Goal: Transaction & Acquisition: Register for event/course

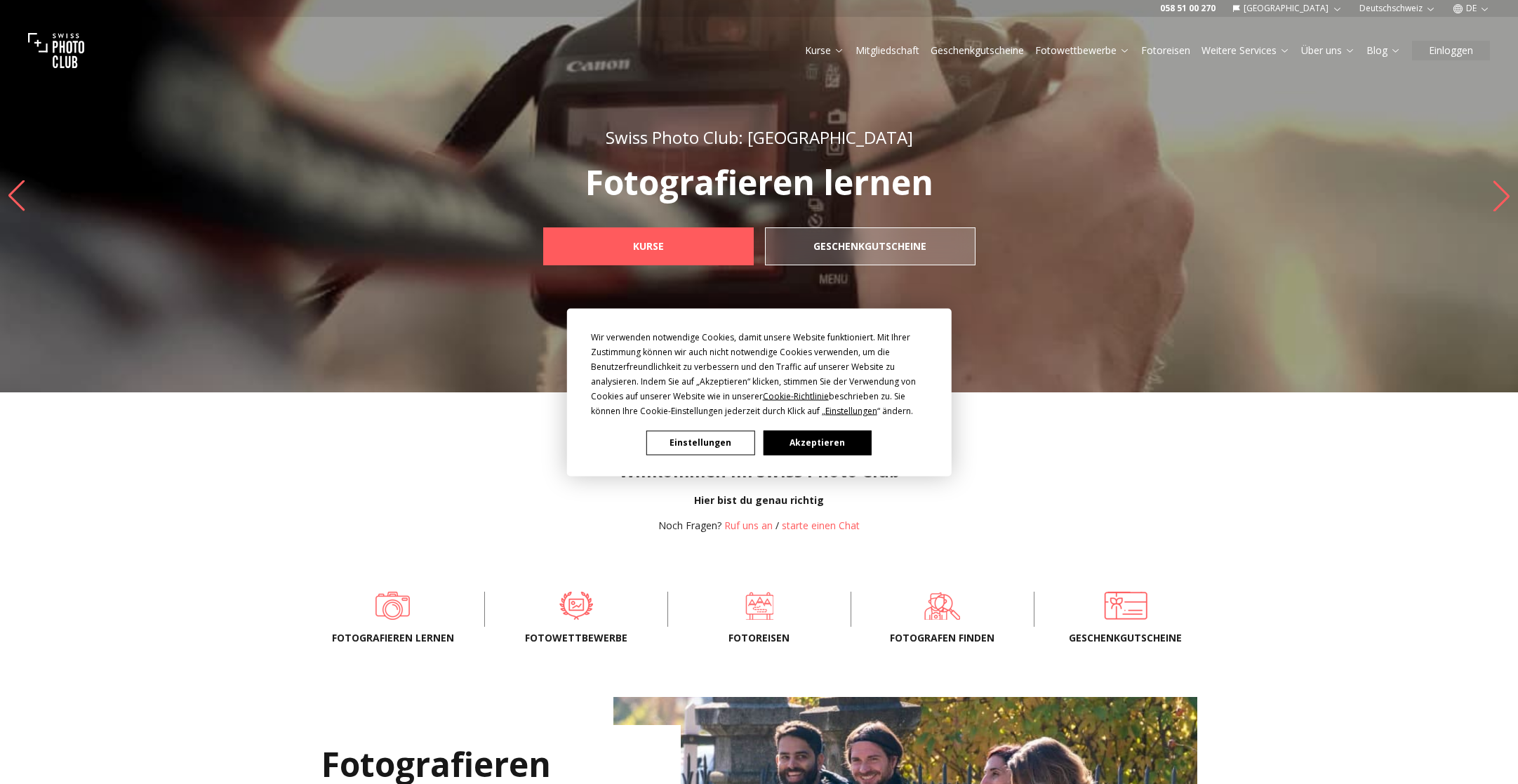
click at [820, 445] on button "Akzeptieren" at bounding box center [816, 442] width 108 height 25
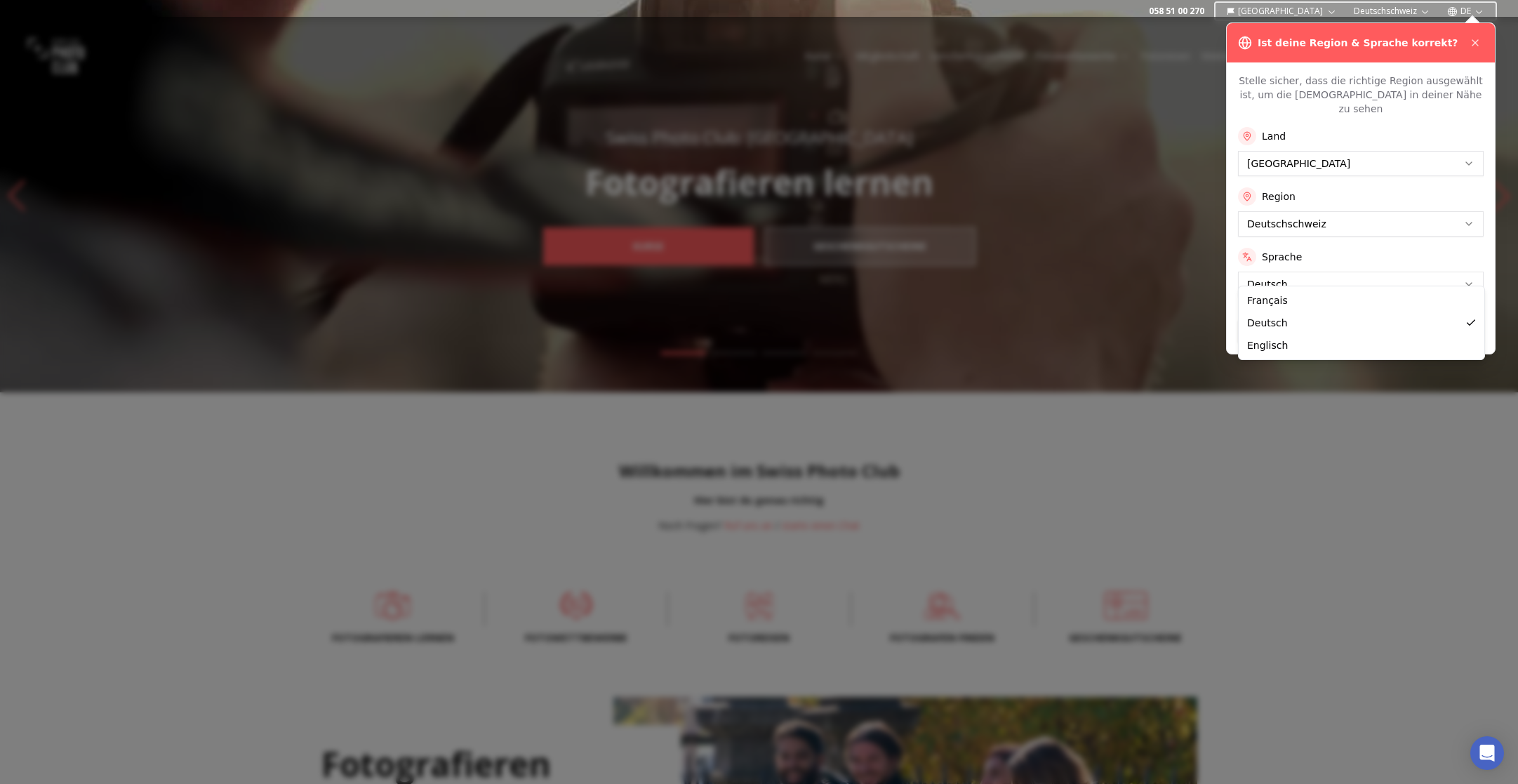
click at [1346, 320] on button "Anwenden" at bounding box center [1361, 331] width 245 height 22
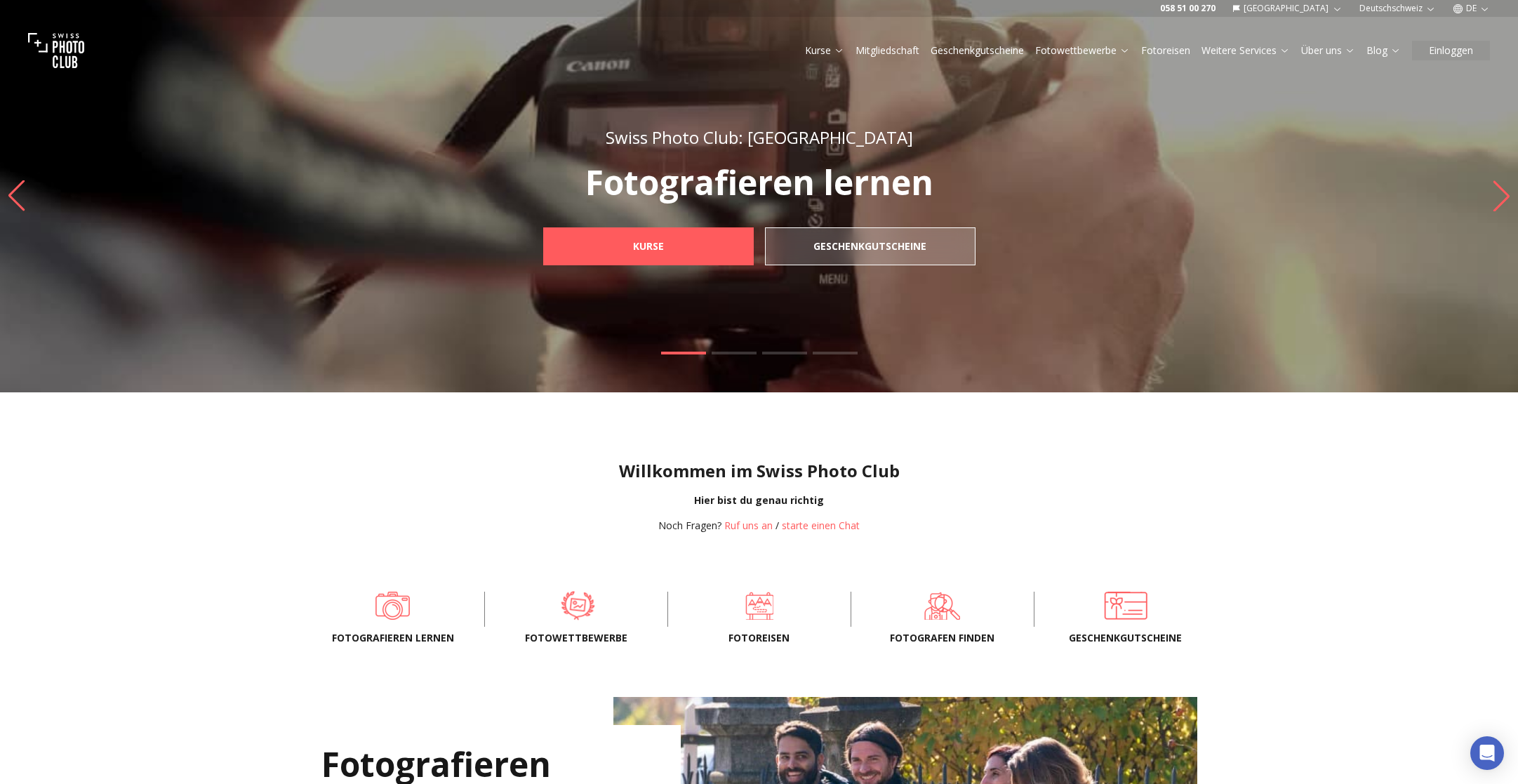
click at [574, 614] on span at bounding box center [577, 604] width 140 height 42
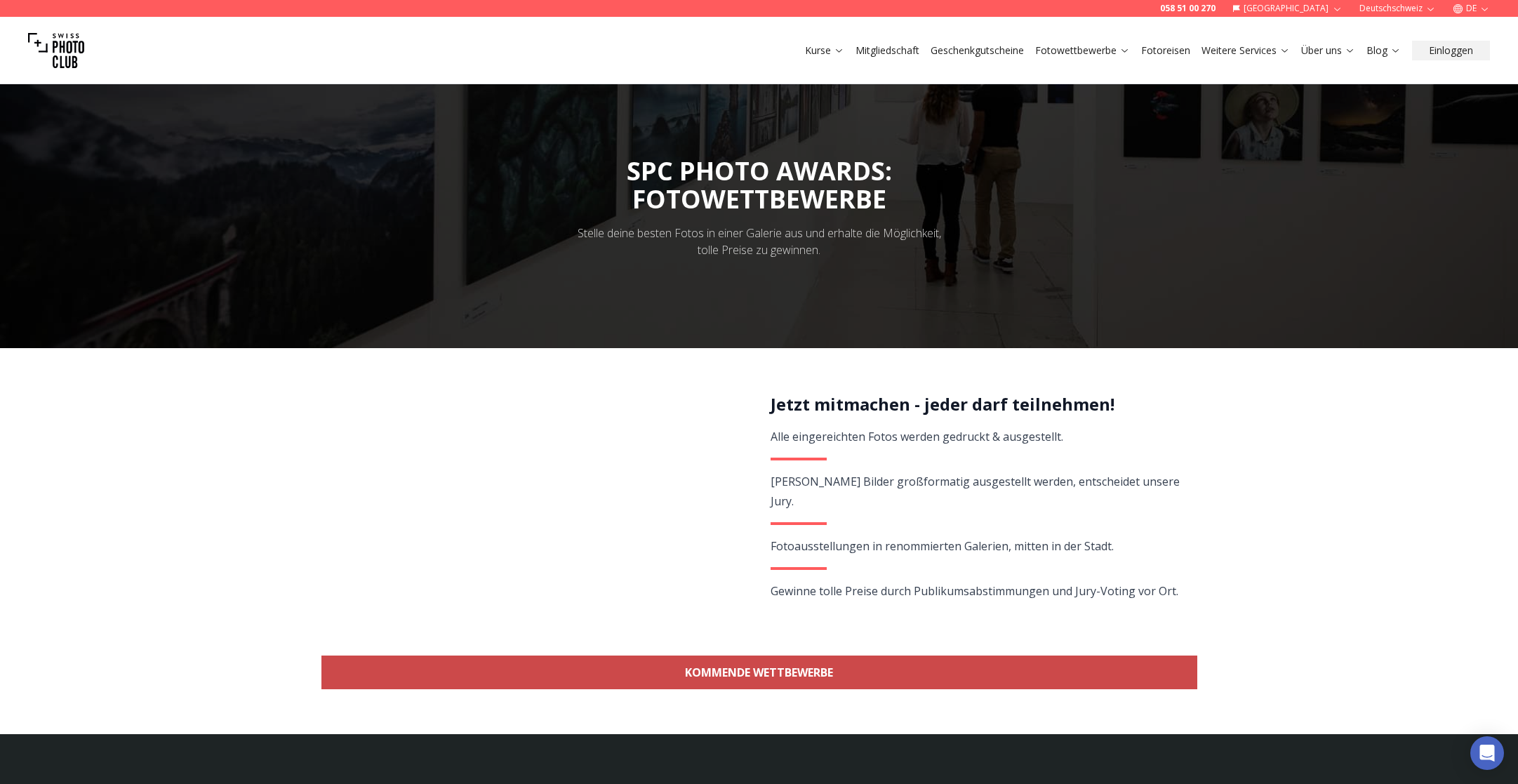
click at [813, 669] on link "KOMMENDE WETTBEWERBE" at bounding box center [759, 672] width 876 height 34
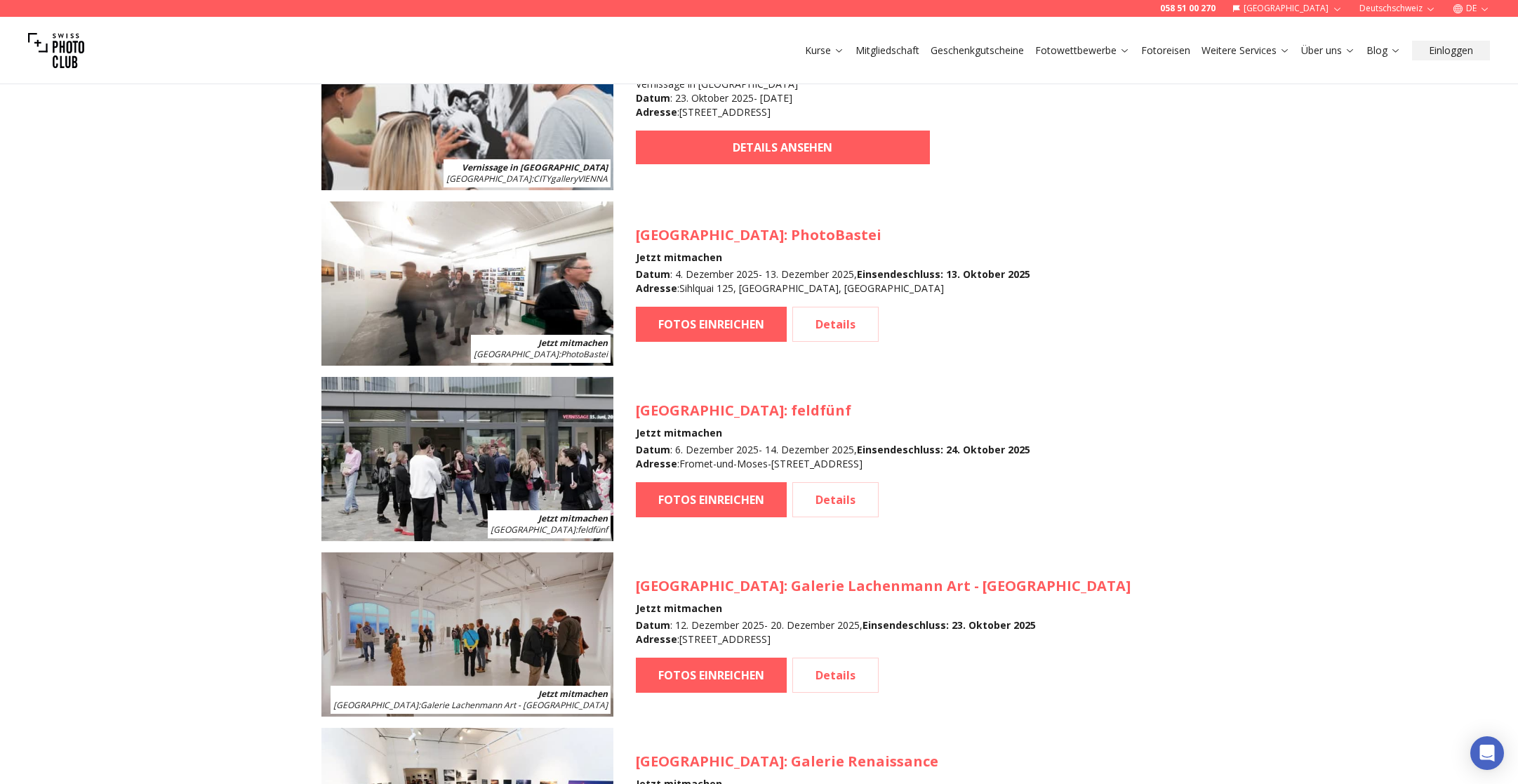
scroll to position [1569, 0]
click at [829, 321] on link "Details" at bounding box center [835, 324] width 86 height 35
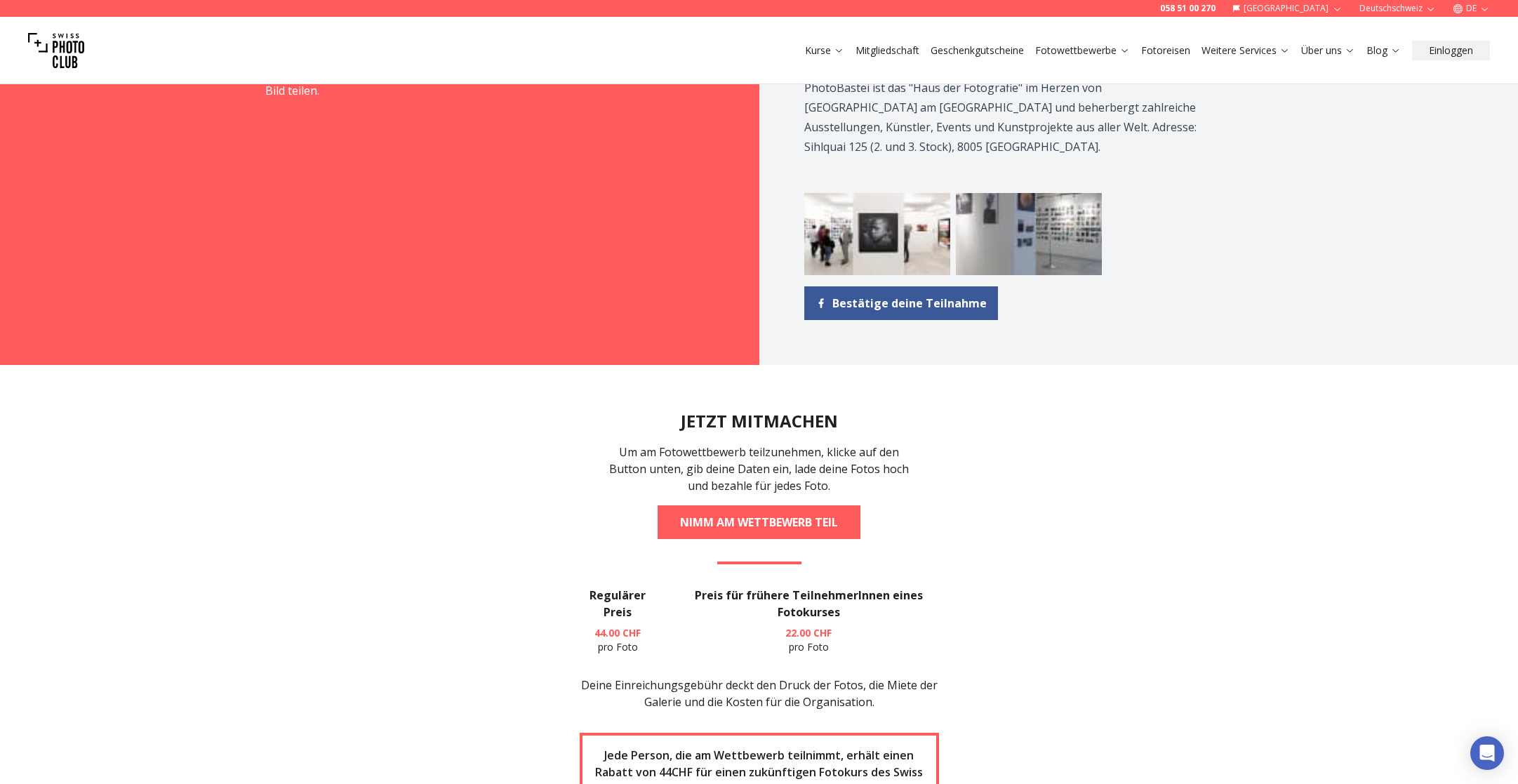
scroll to position [1699, 0]
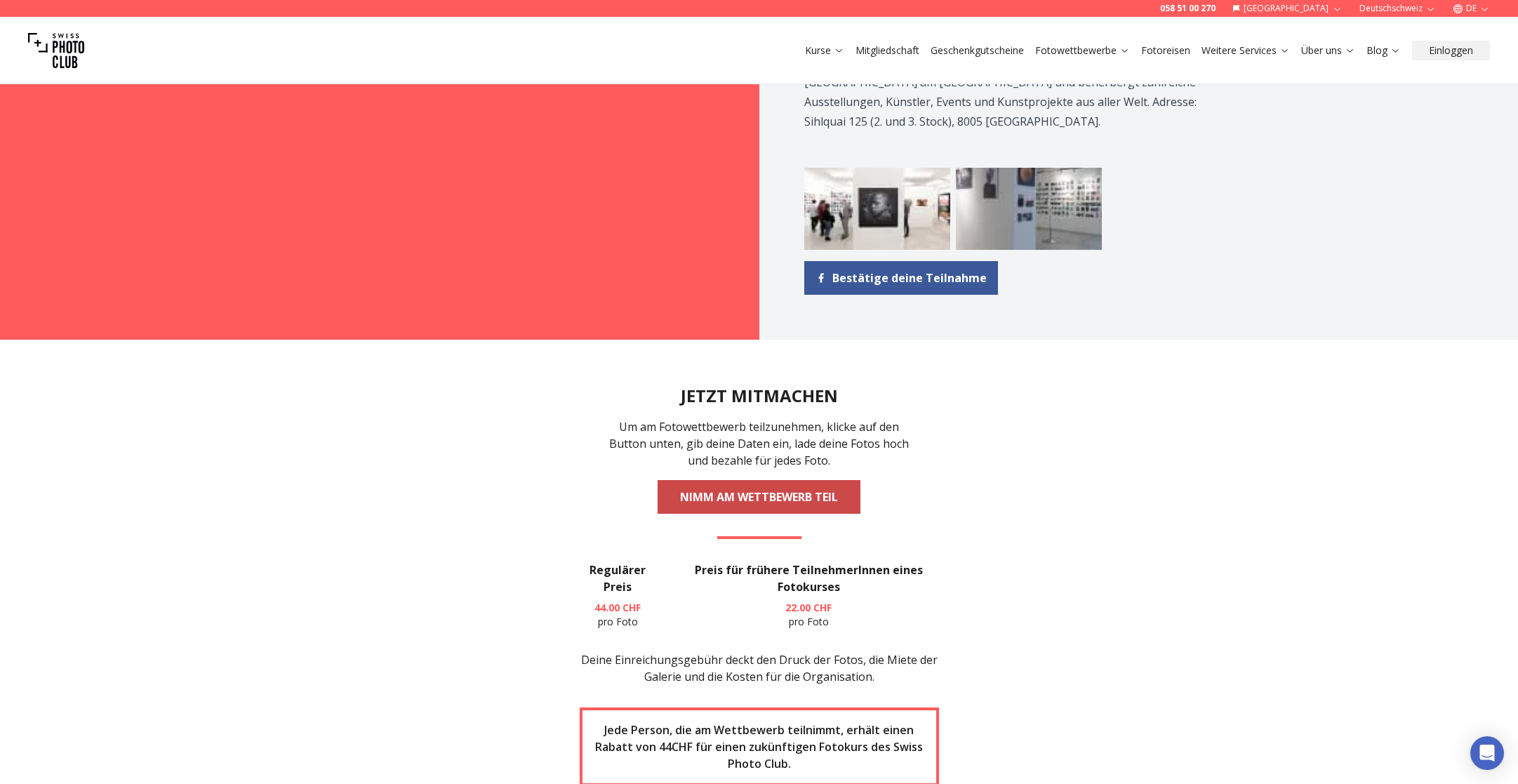
click at [846, 480] on link "NIMM AM WETTBEWERB TEIL" at bounding box center [759, 496] width 203 height 34
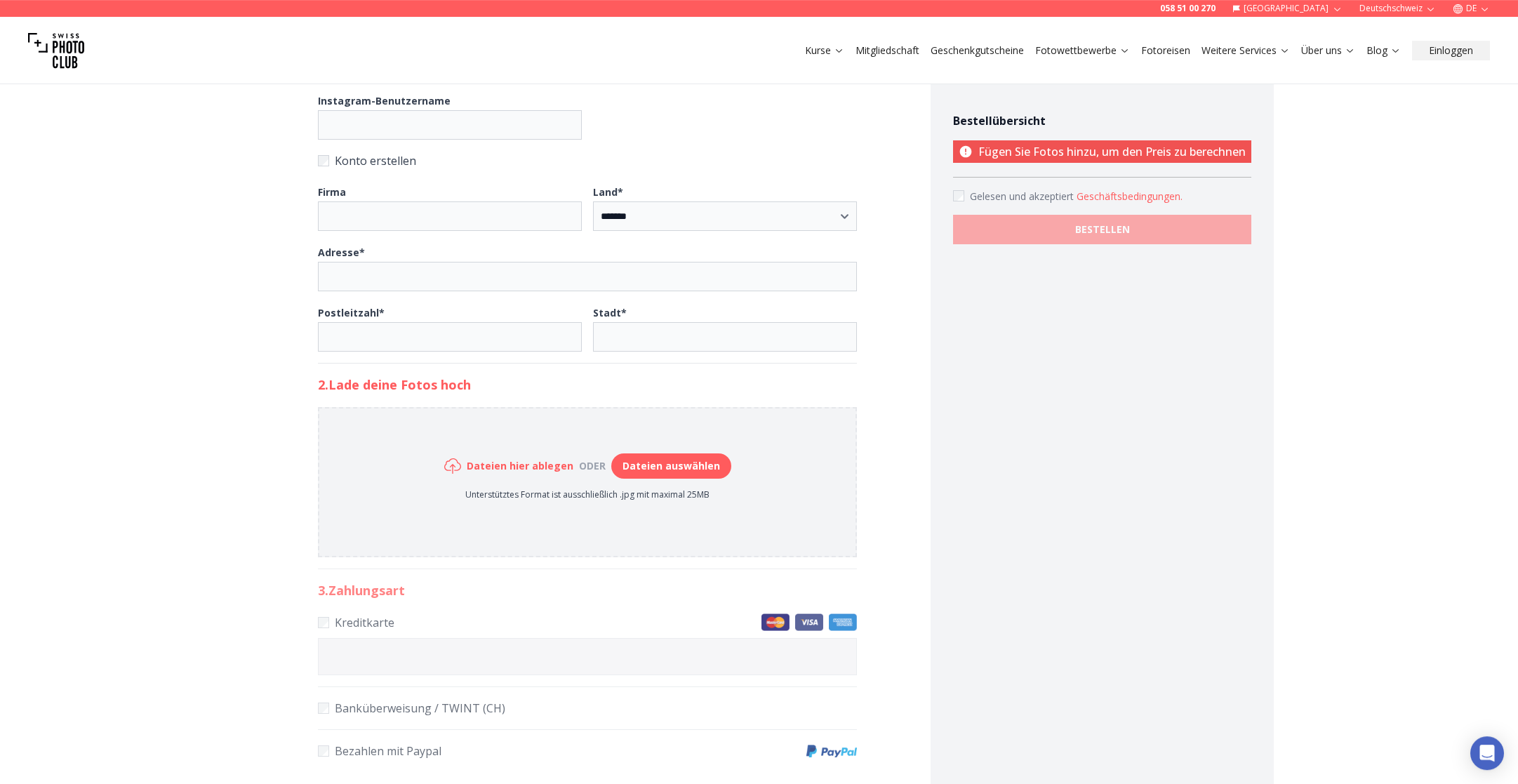
scroll to position [388, 0]
click at [479, 502] on p "Unterstütztes Format ist ausschließlich .jpg mit maximal 25MB" at bounding box center [588, 497] width 287 height 11
drag, startPoint x: 723, startPoint y: 500, endPoint x: 456, endPoint y: 500, distance: 267.0
click at [456, 500] on p "Unterstütztes Format ist ausschließlich .jpg mit maximal 25MB" at bounding box center [588, 497] width 287 height 11
click at [63, 48] on img at bounding box center [56, 50] width 56 height 56
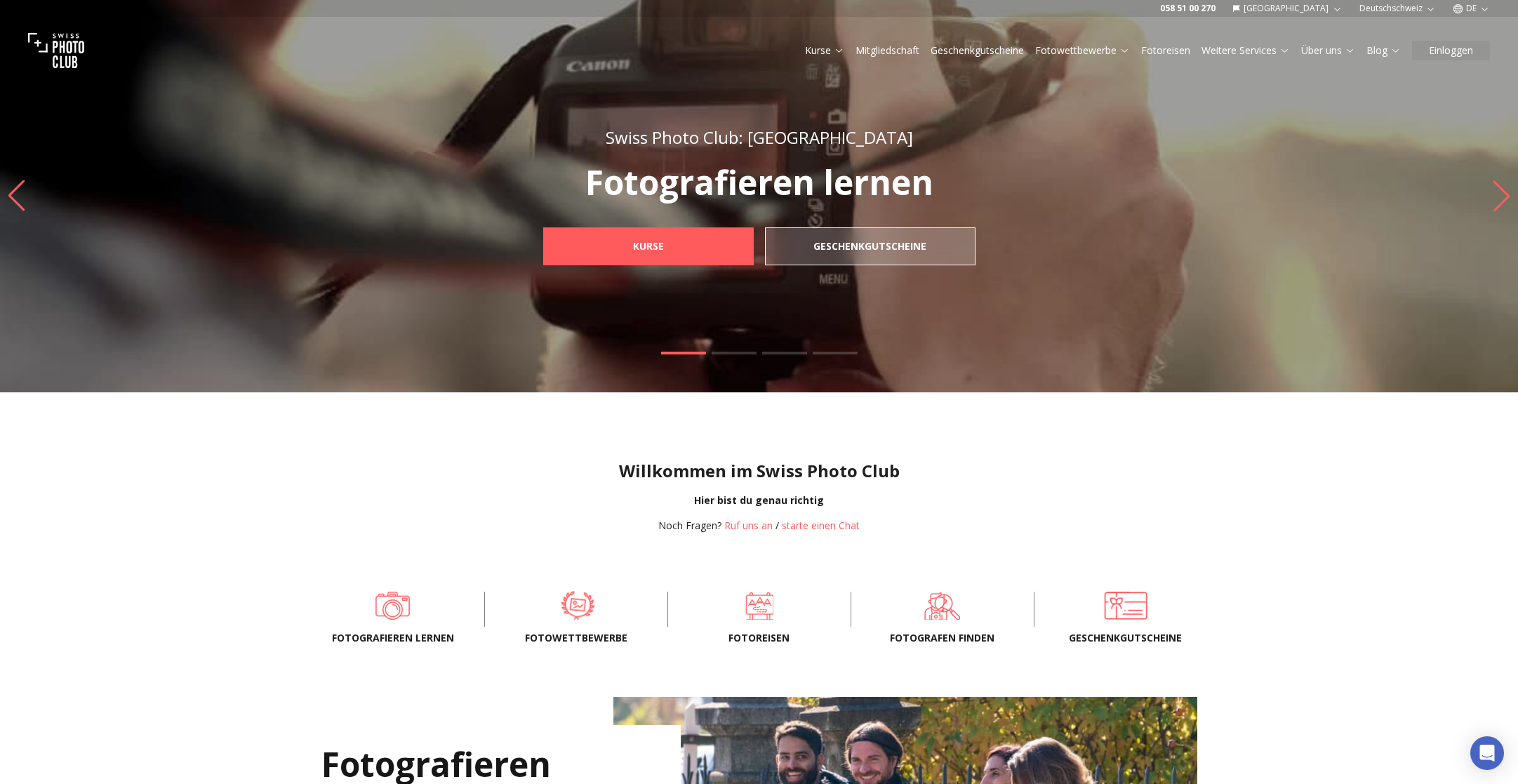
click at [577, 609] on span at bounding box center [577, 604] width 140 height 42
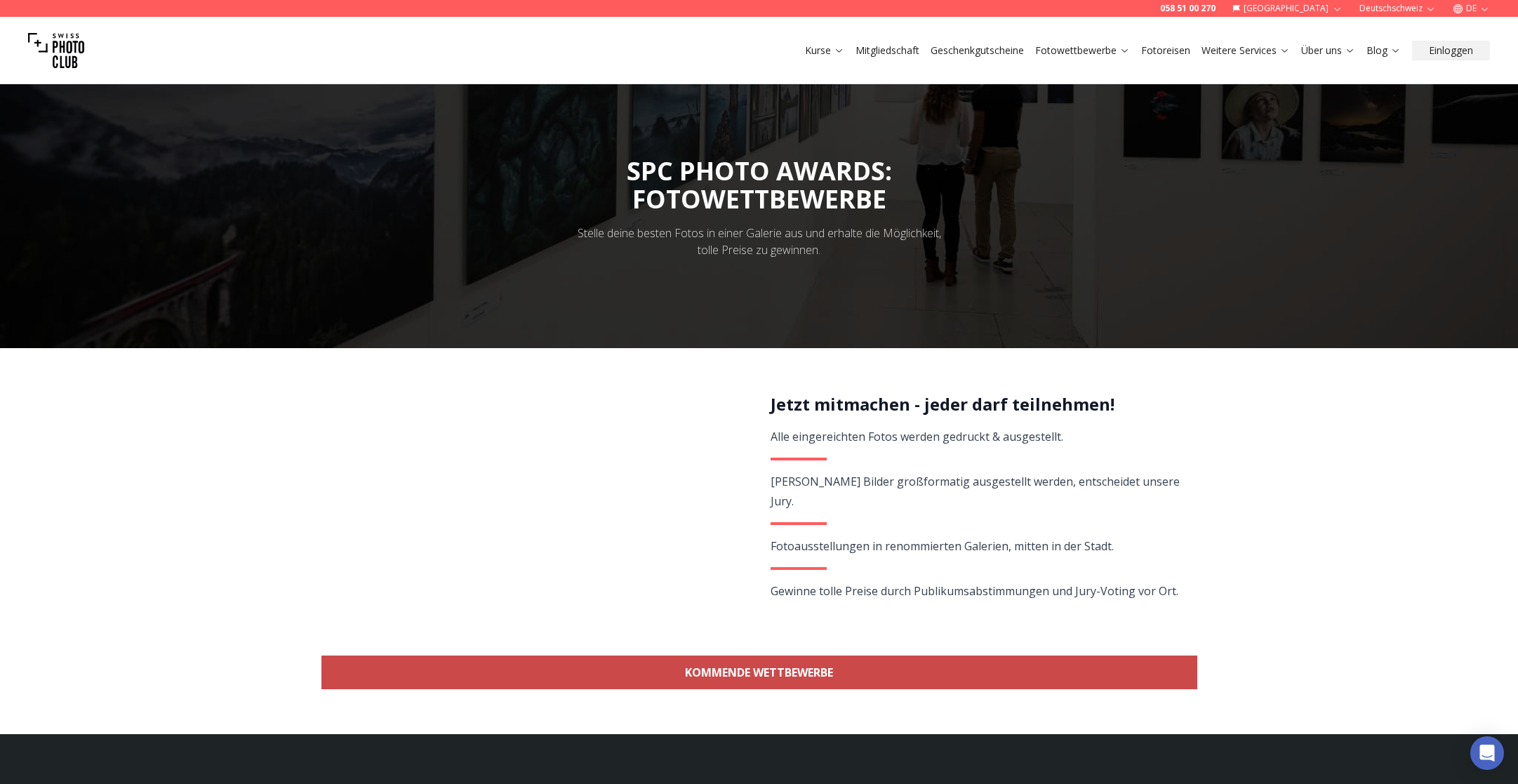
click at [727, 675] on link "KOMMENDE WETTBEWERBE" at bounding box center [759, 672] width 876 height 34
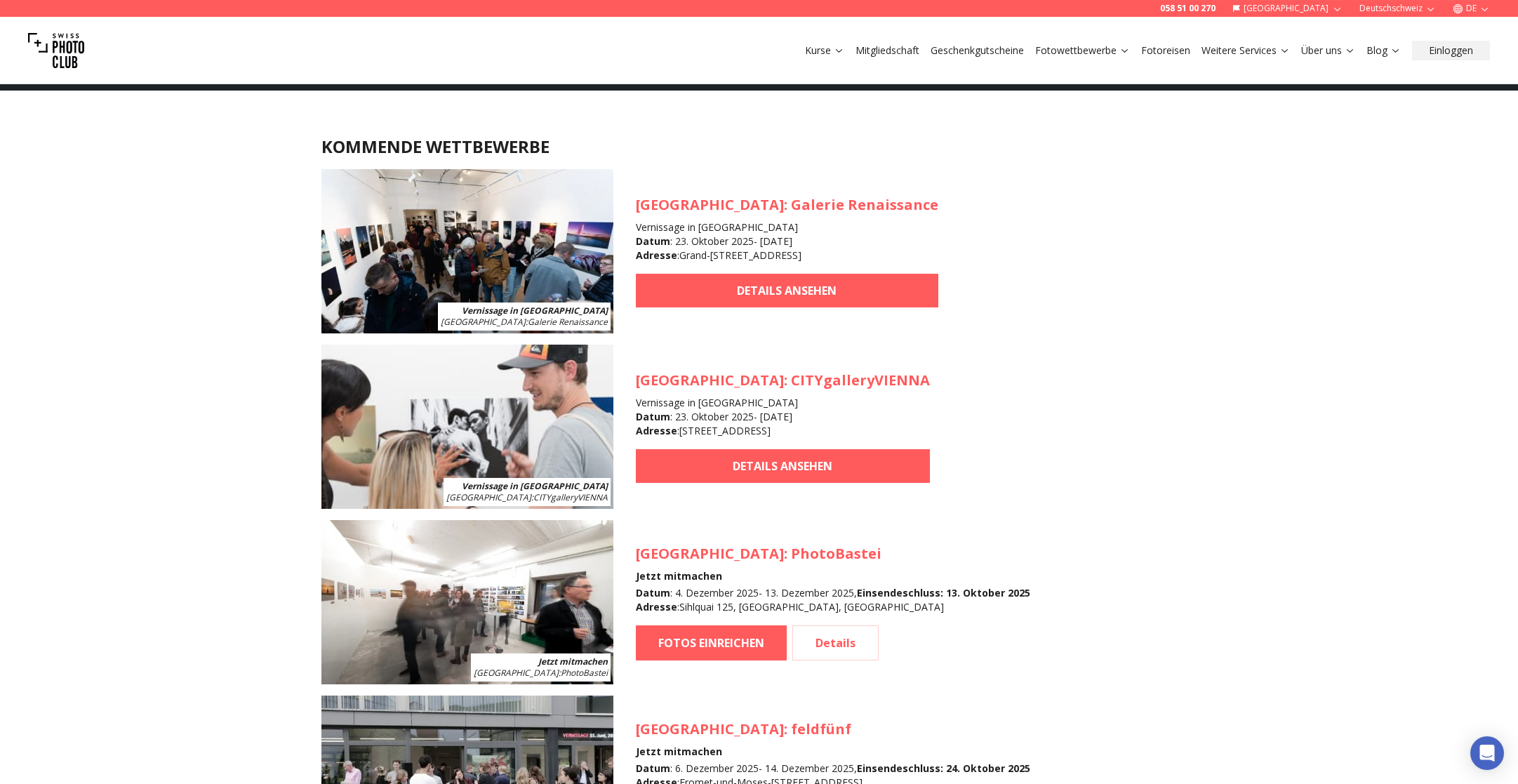
scroll to position [1250, 0]
click at [830, 645] on link "Details" at bounding box center [835, 642] width 86 height 35
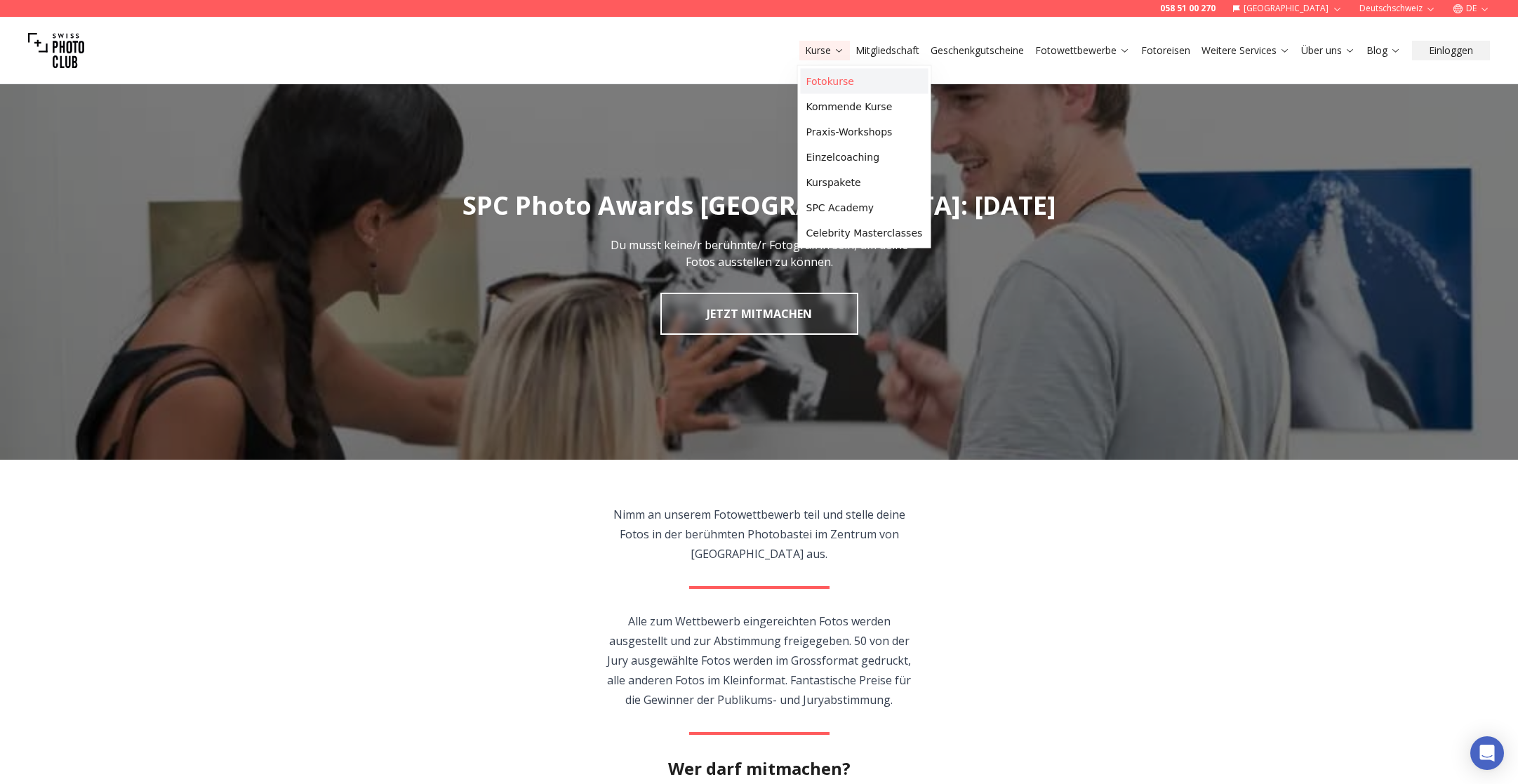
click at [824, 84] on link "Fotokurse" at bounding box center [865, 82] width 128 height 26
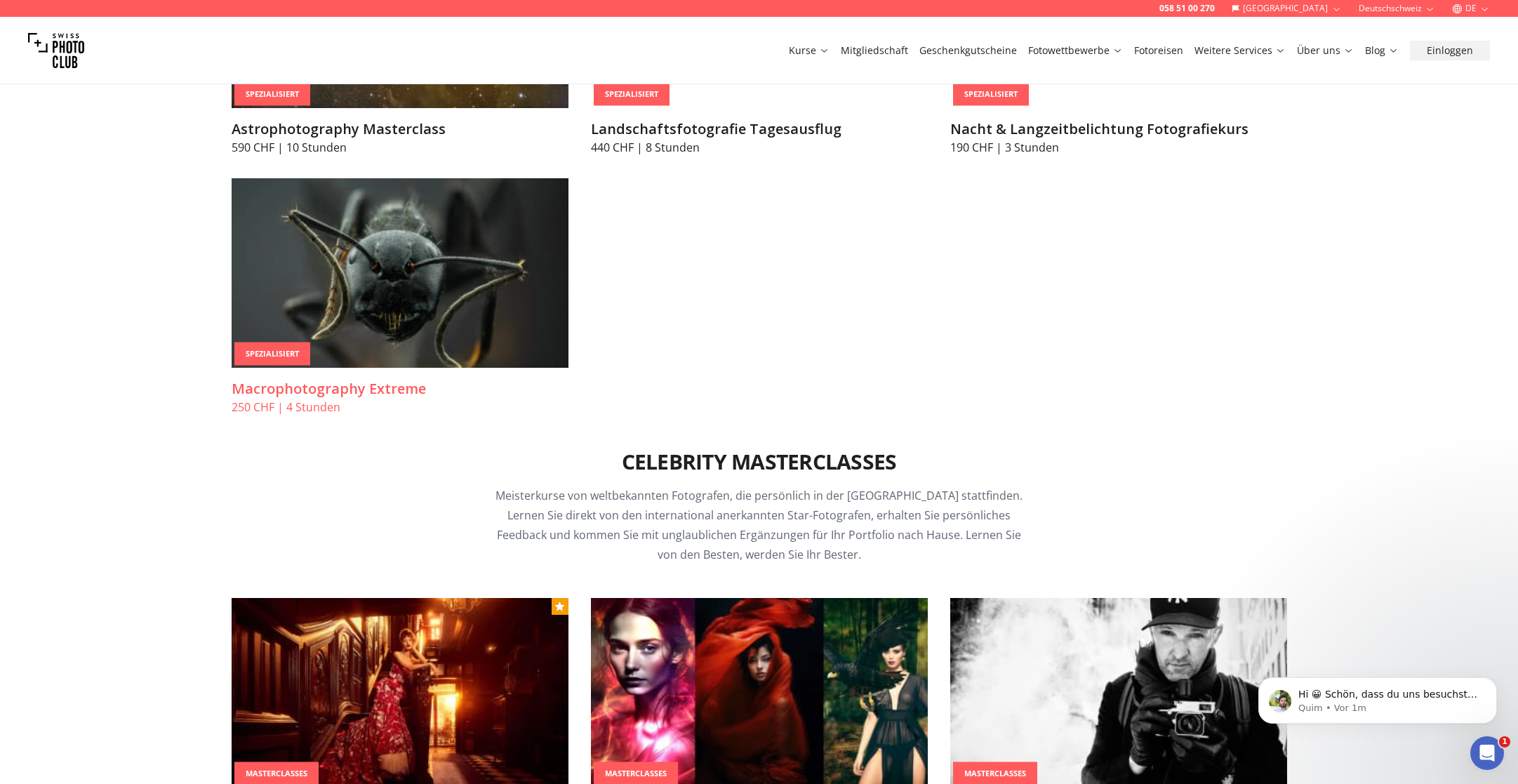
scroll to position [3891, 0]
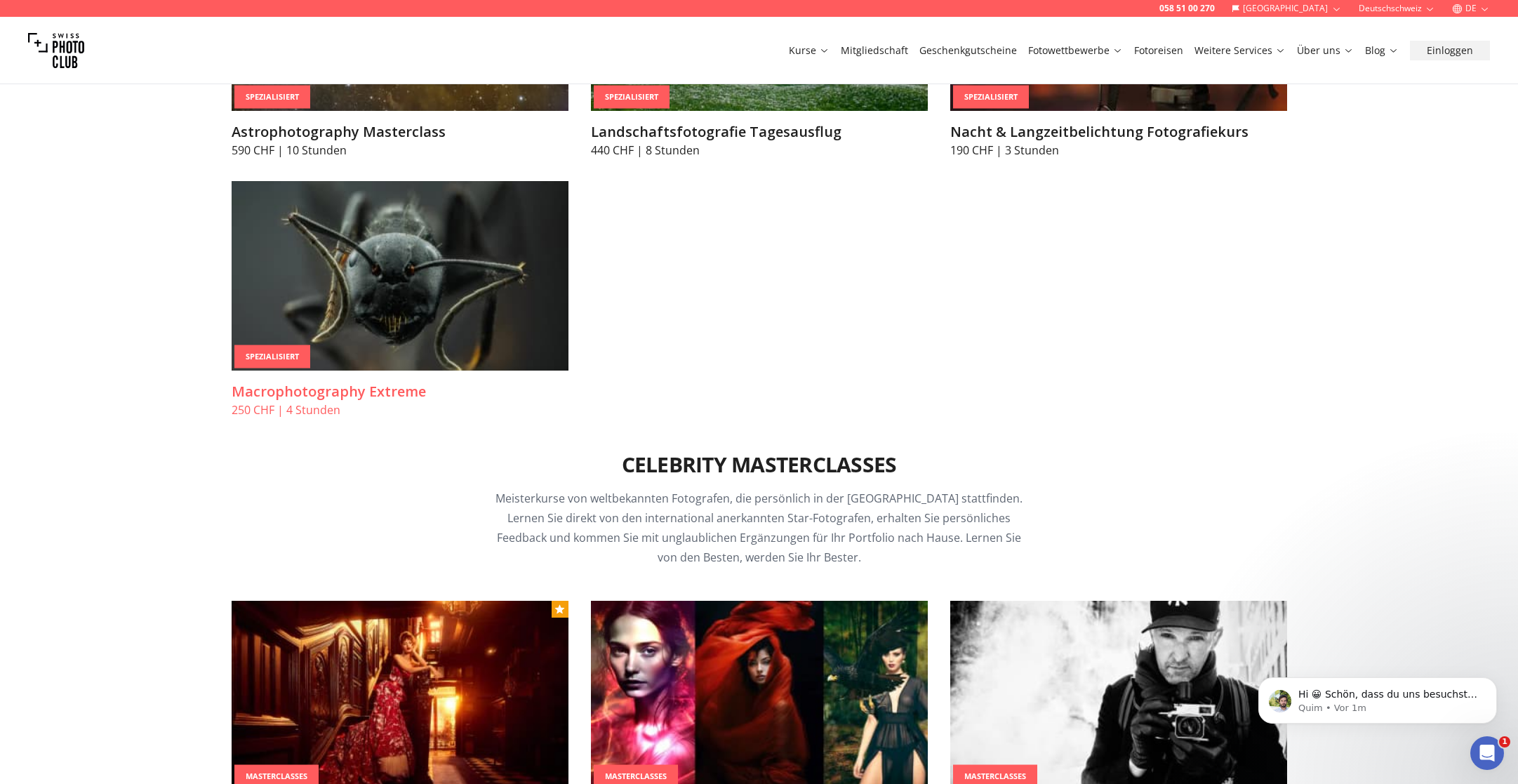
click at [518, 342] on img at bounding box center [400, 275] width 337 height 189
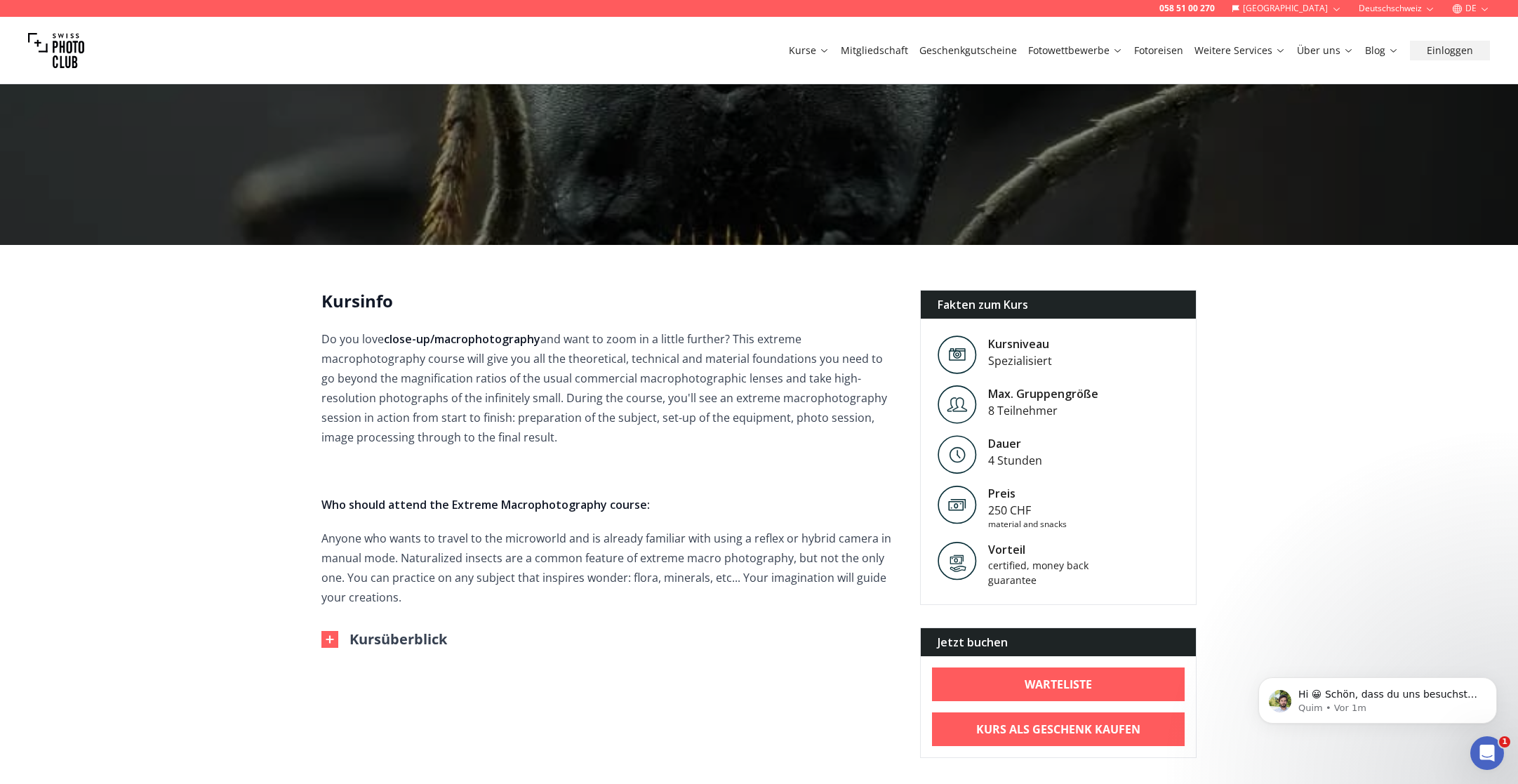
scroll to position [187, 0]
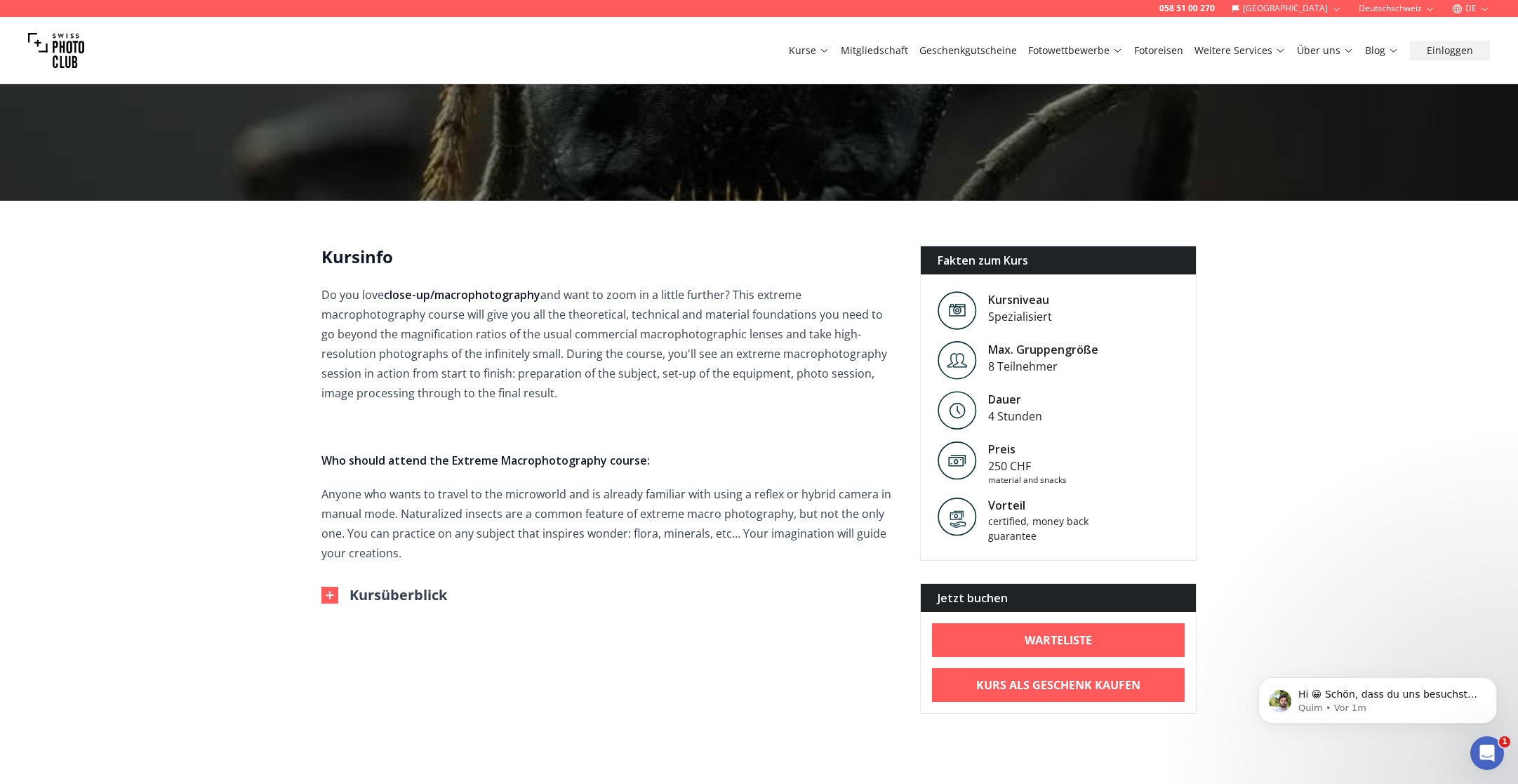
click at [330, 592] on img at bounding box center [329, 595] width 17 height 17
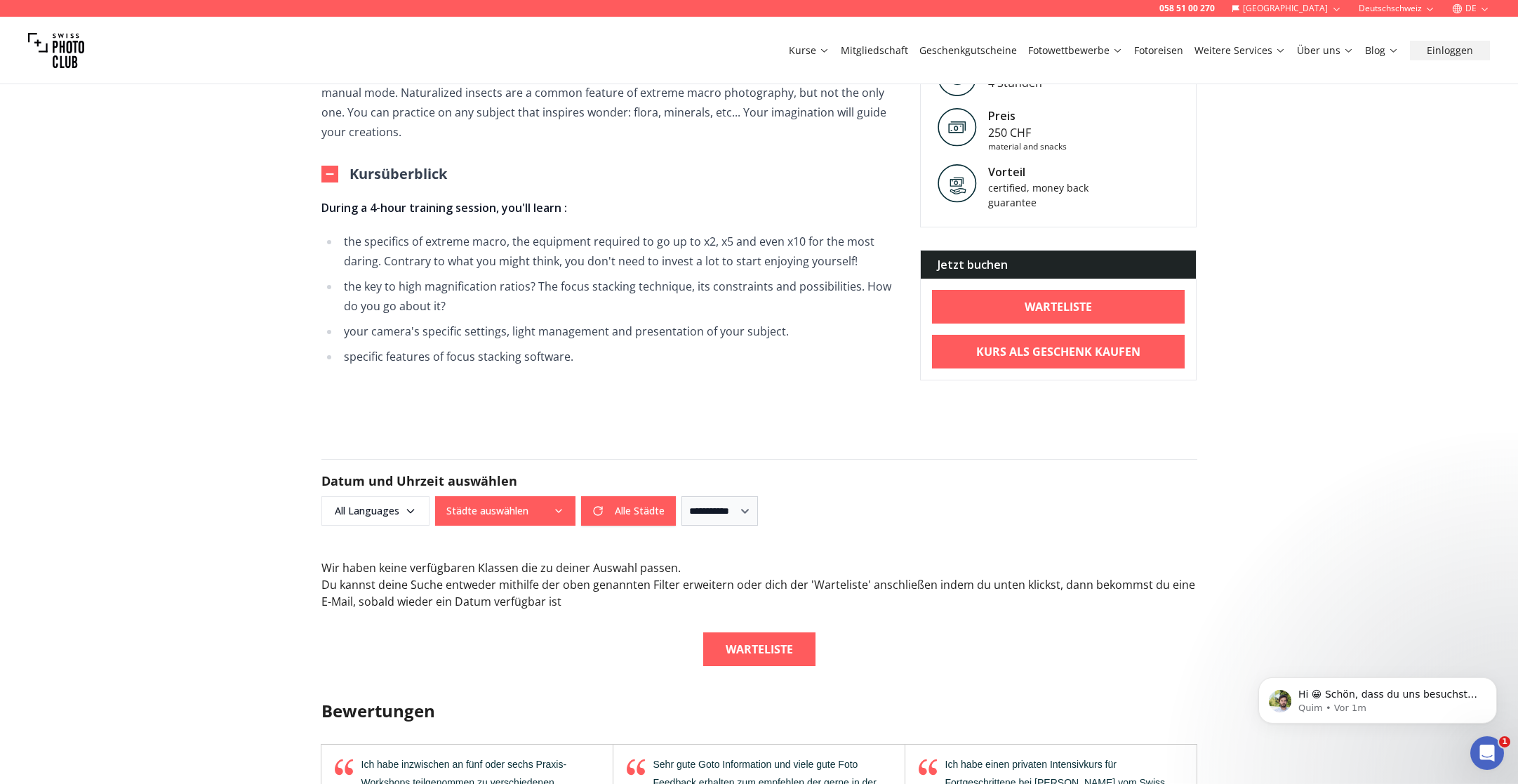
scroll to position [0, 0]
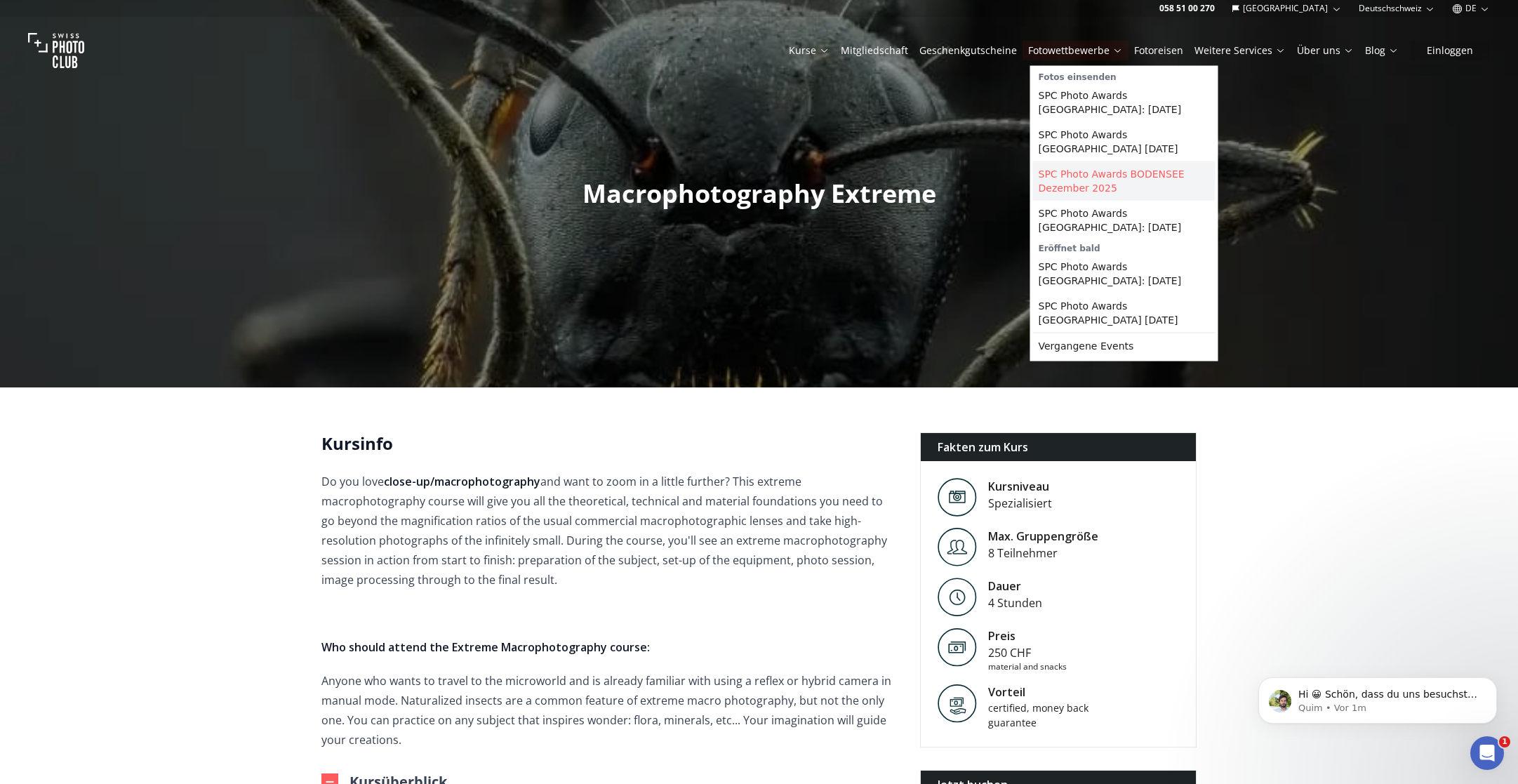
click at [1077, 182] on link "SPC Photo Awards BODENSEE Dezember 2025" at bounding box center [1124, 181] width 182 height 39
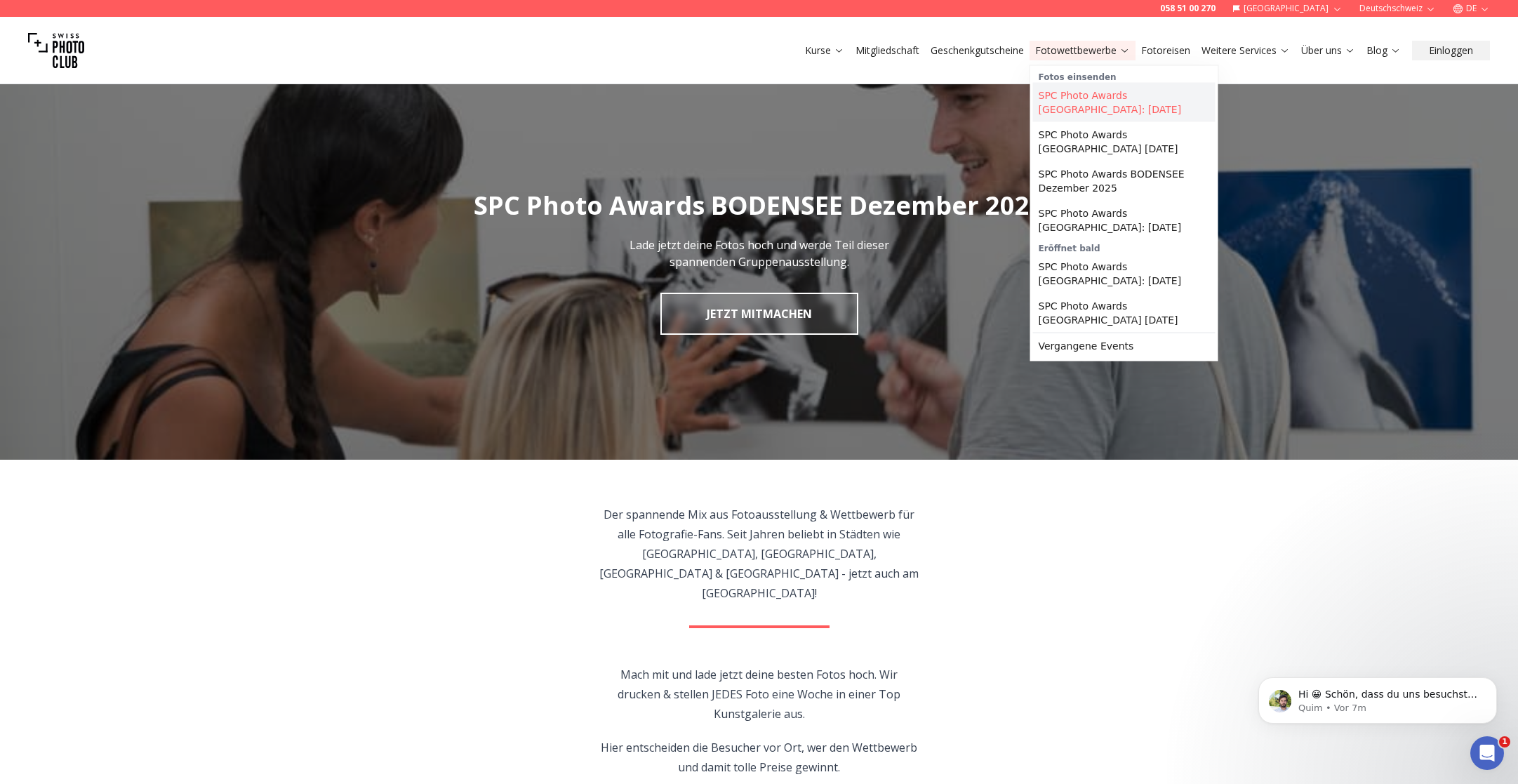
click at [1091, 104] on link "SPC Photo Awards [GEOGRAPHIC_DATA]: [DATE]" at bounding box center [1124, 102] width 182 height 39
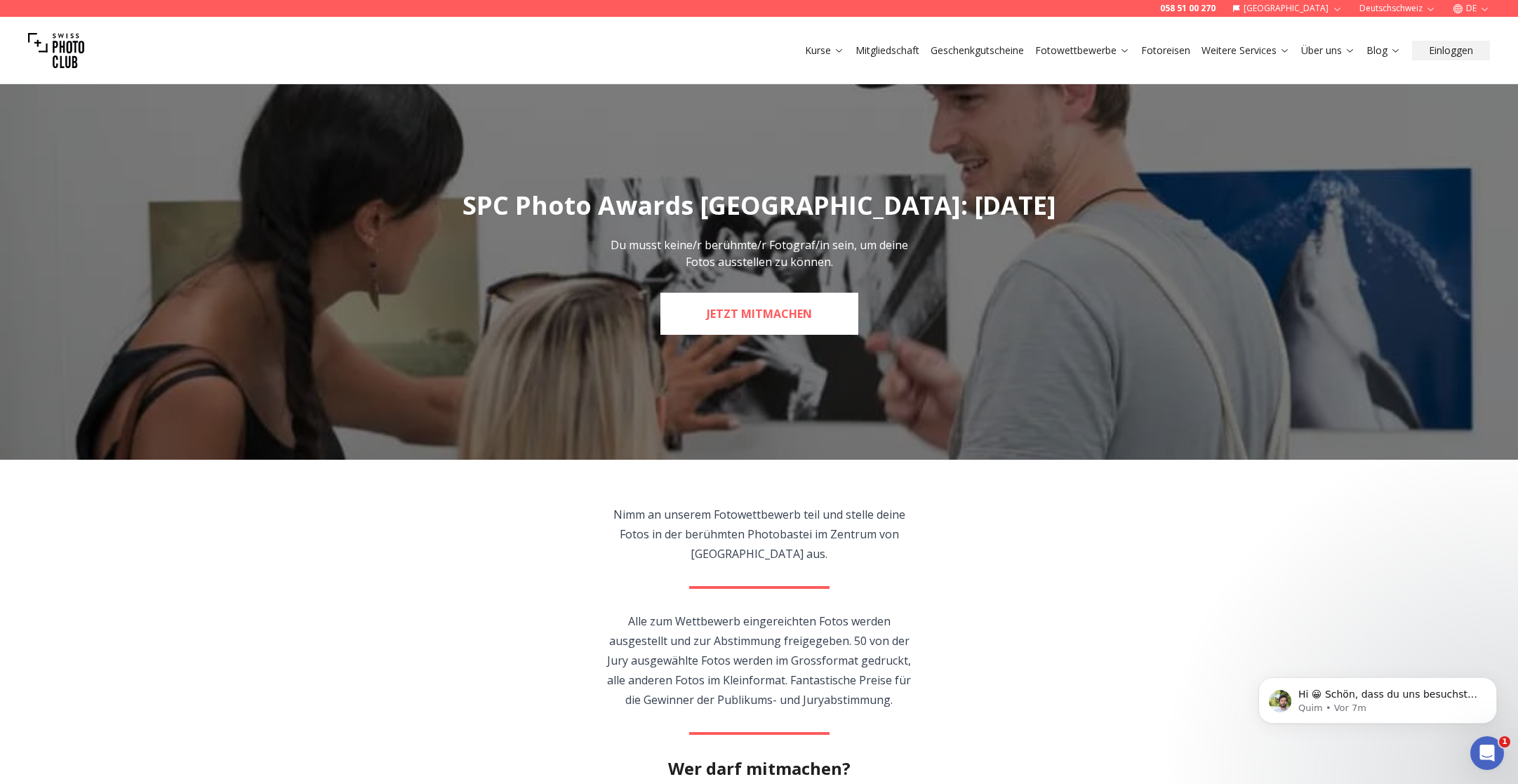
click at [781, 332] on link "JETZT MITMACHEN" at bounding box center [759, 313] width 198 height 42
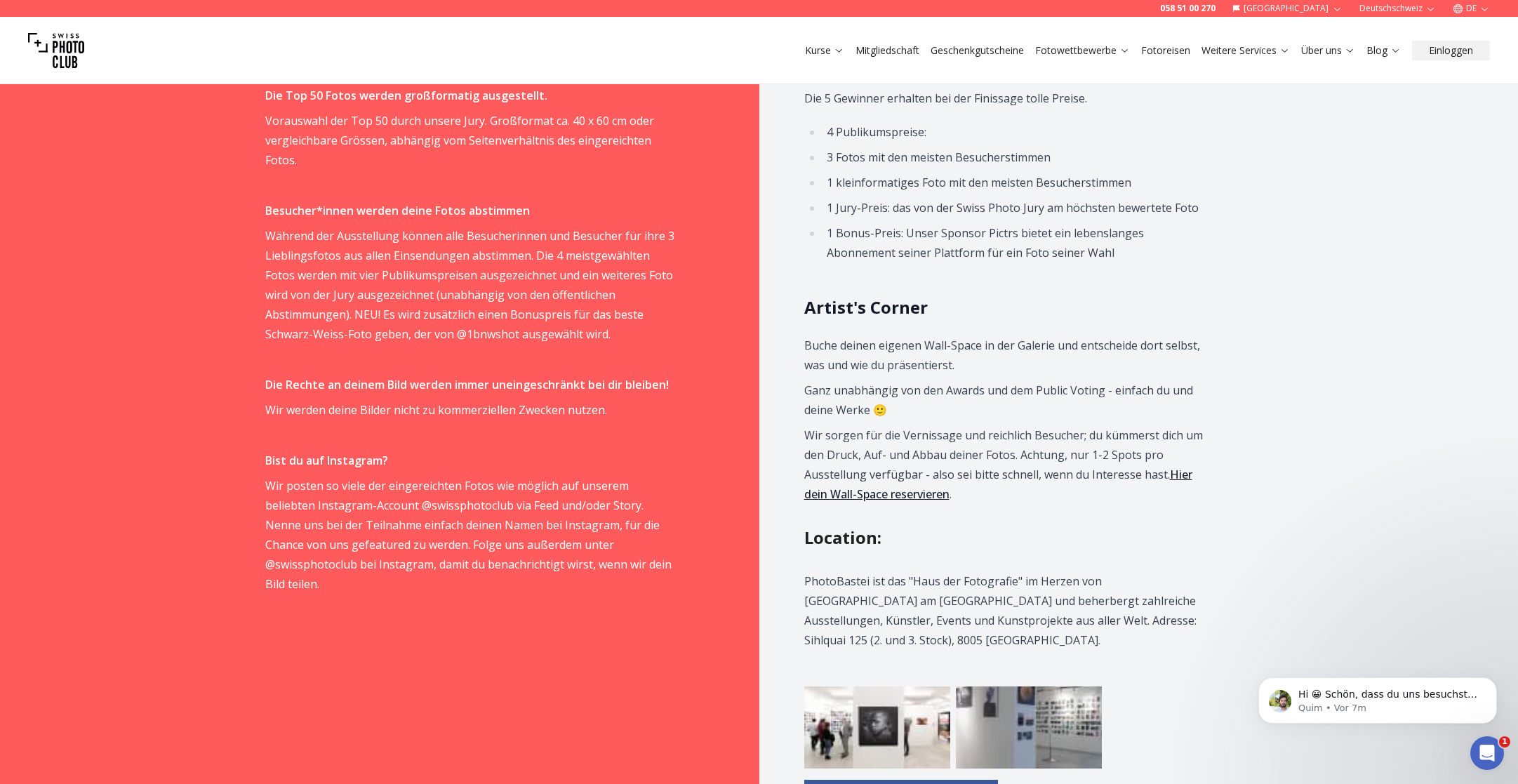
scroll to position [1278, 0]
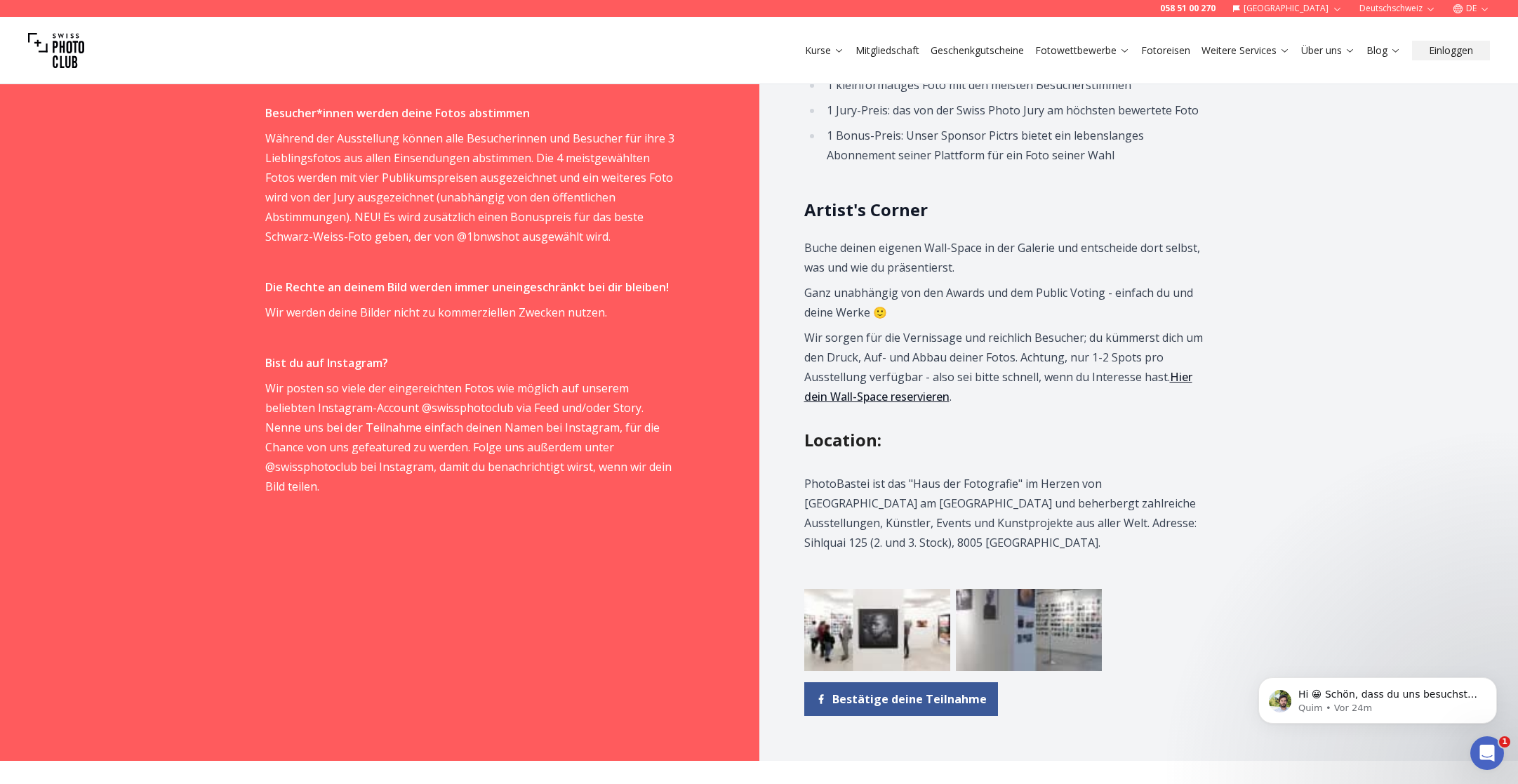
click at [404, 252] on p at bounding box center [471, 261] width 411 height 20
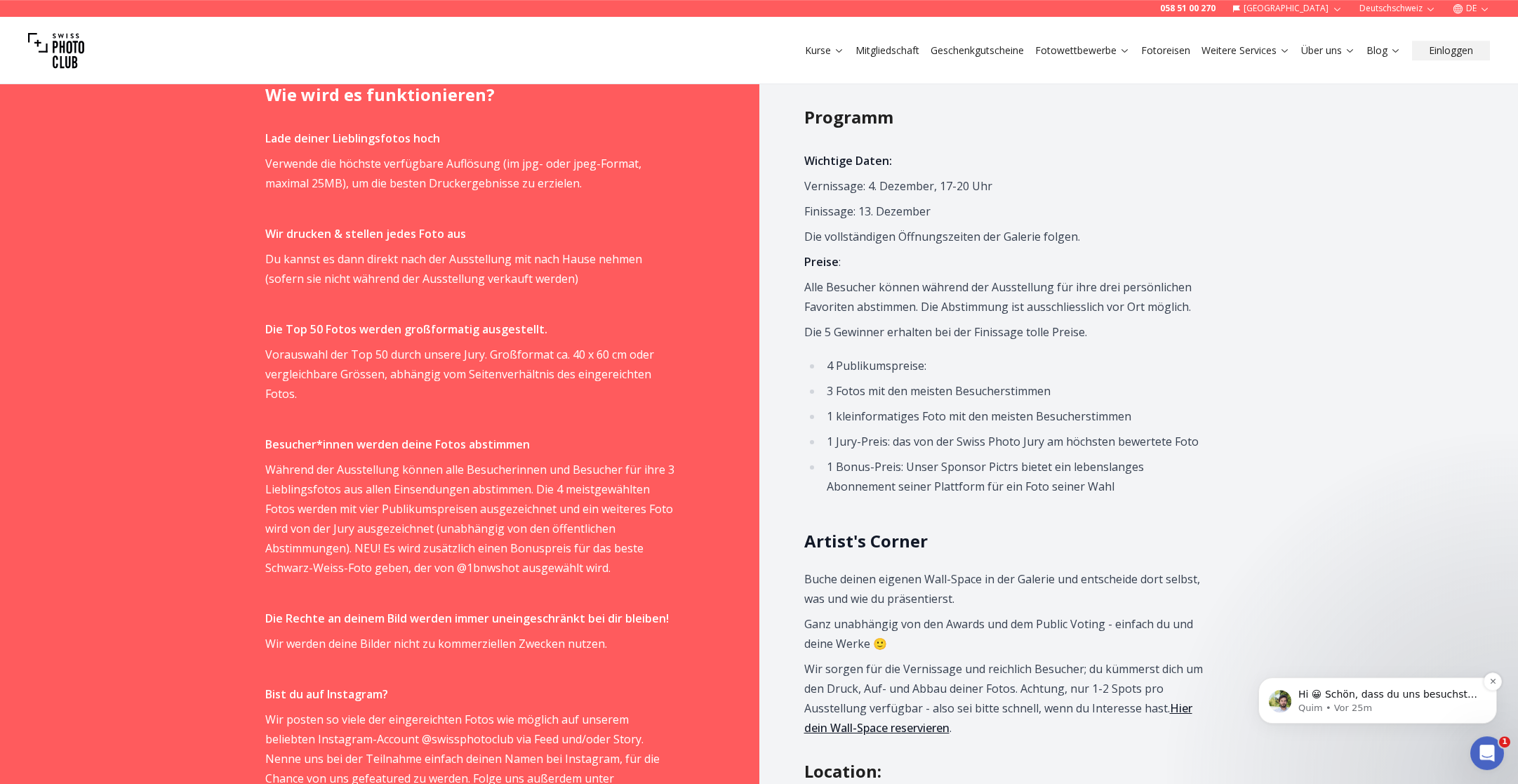
scroll to position [945, 0]
click at [1492, 684] on icon "Dismiss notification" at bounding box center [1493, 681] width 8 height 8
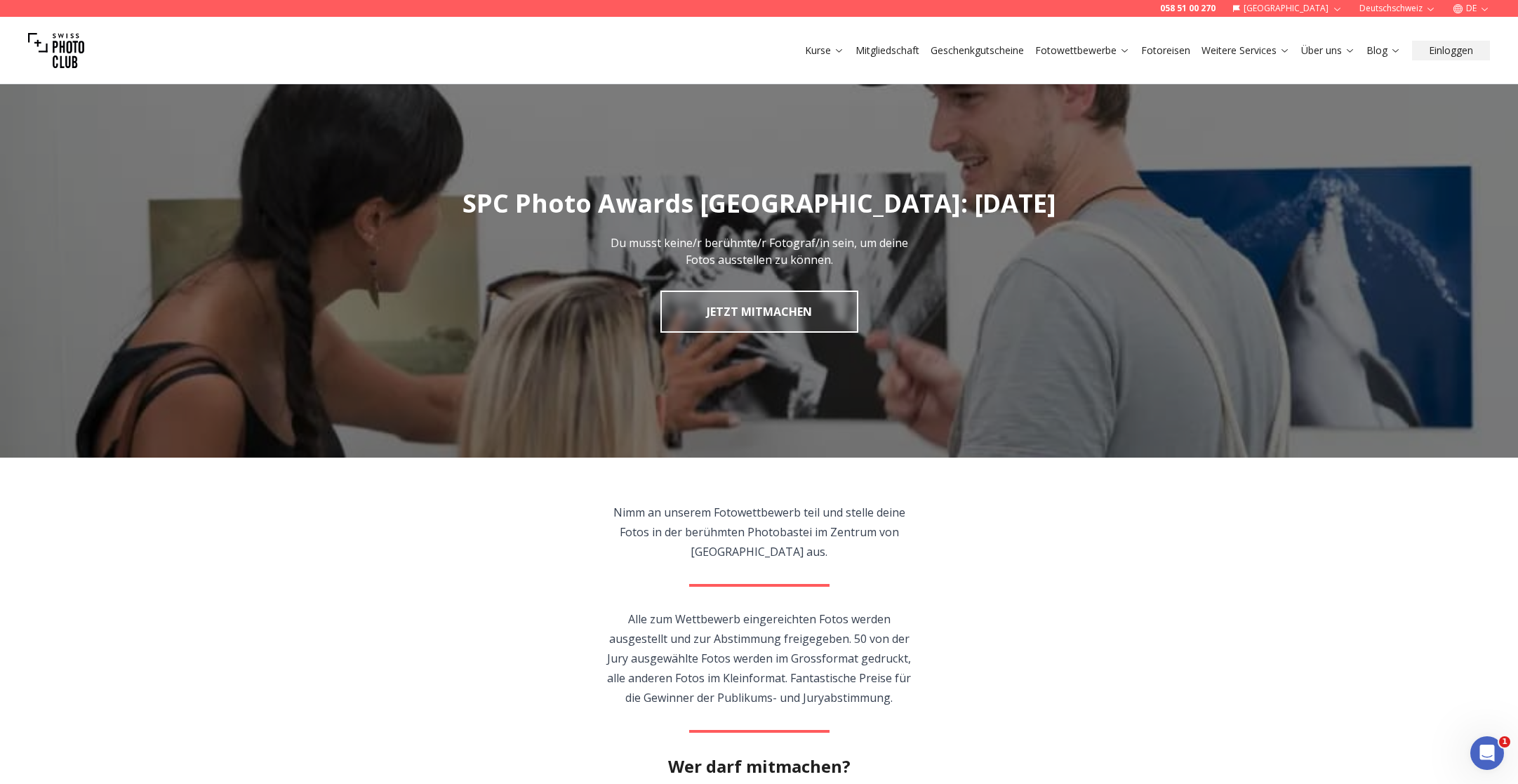
scroll to position [6, 0]
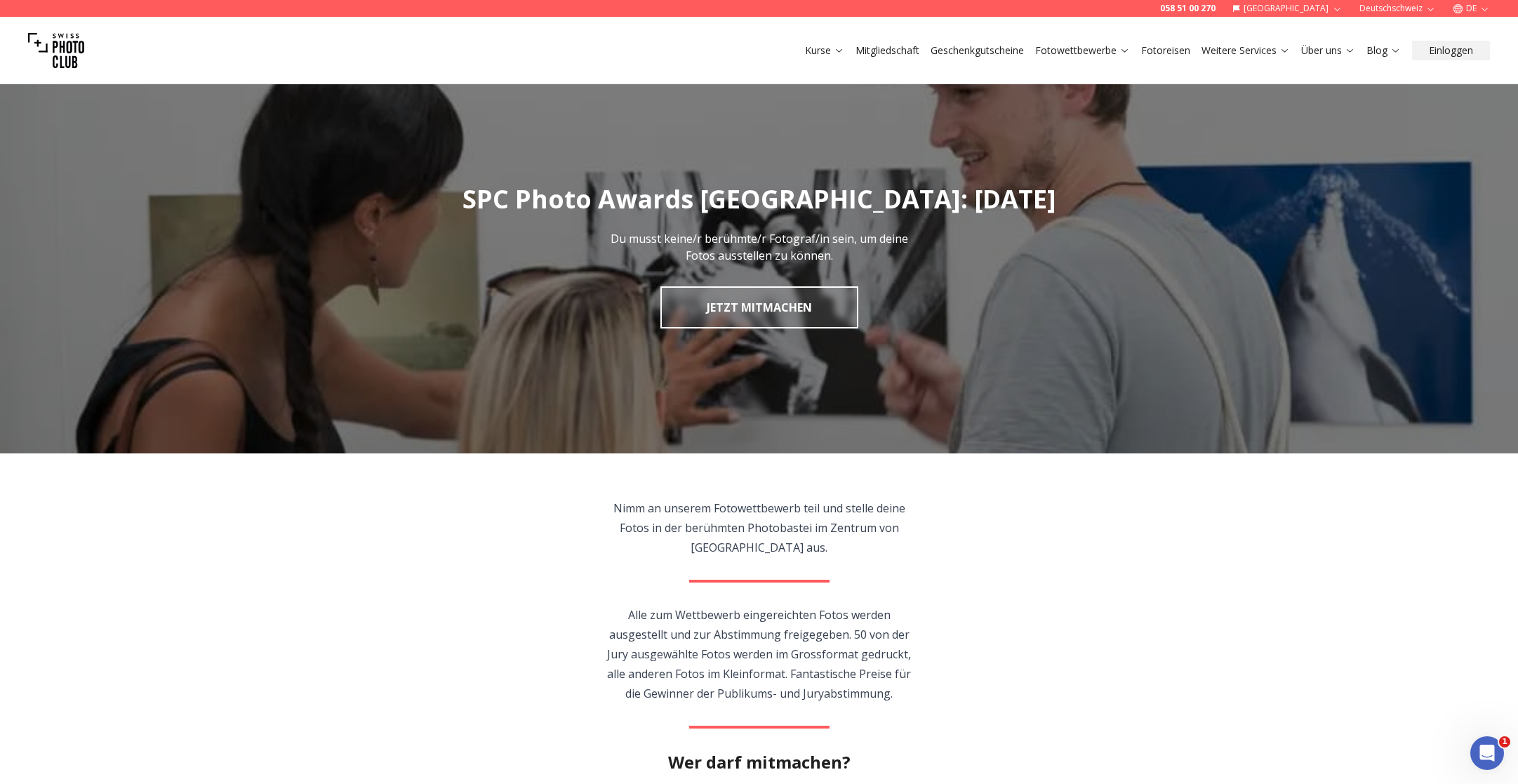
click at [107, 135] on img "1 / 1" at bounding box center [759, 257] width 1518 height 392
